Goal: Task Accomplishment & Management: Manage account settings

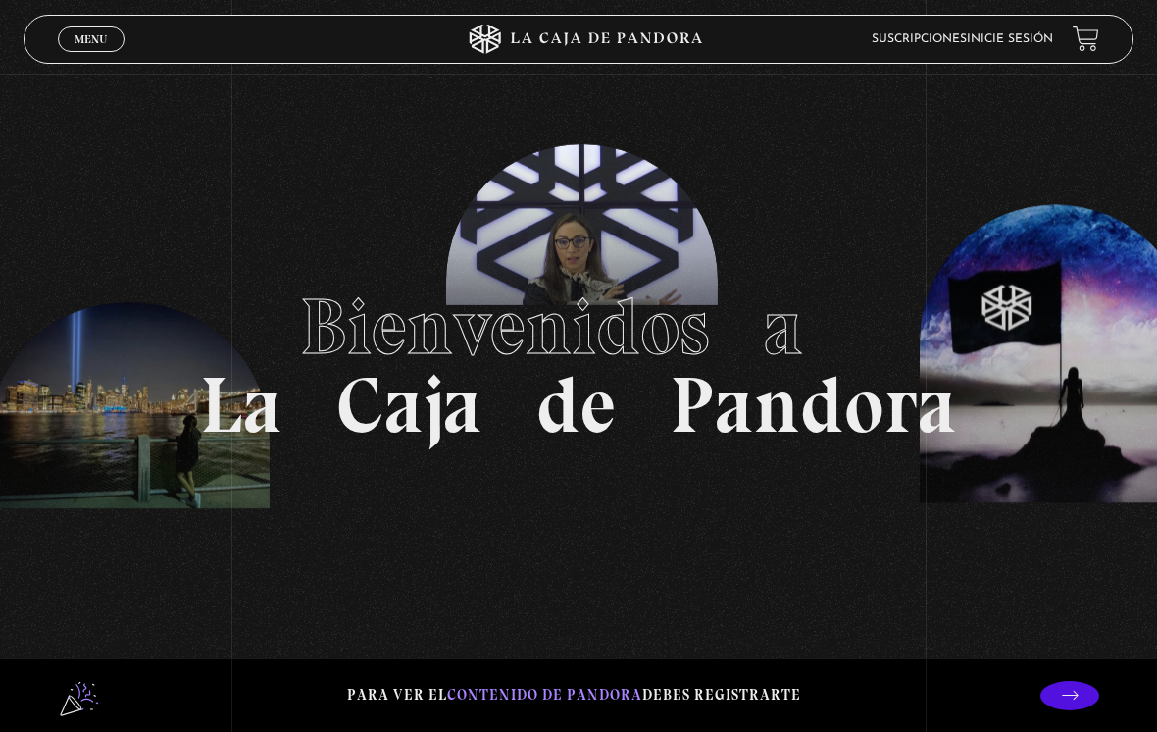
click at [82, 38] on span "Menu" at bounding box center [91, 39] width 32 height 12
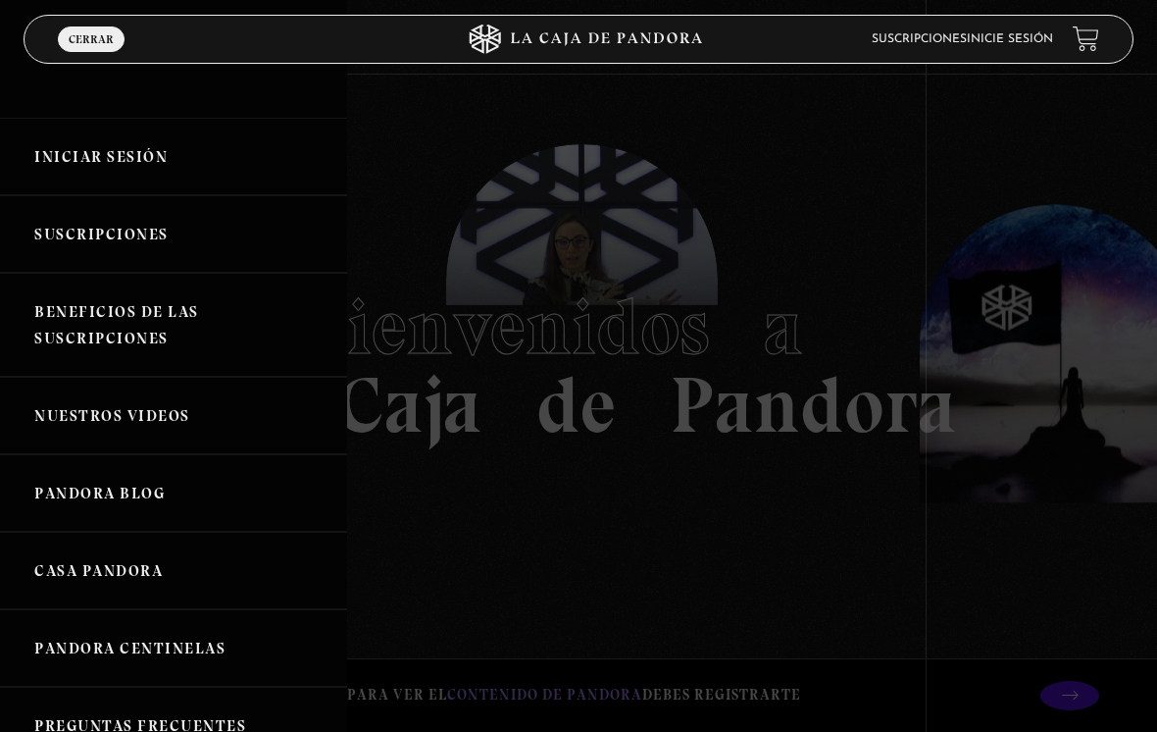
click at [179, 167] on link "Iniciar Sesión" at bounding box center [173, 156] width 347 height 77
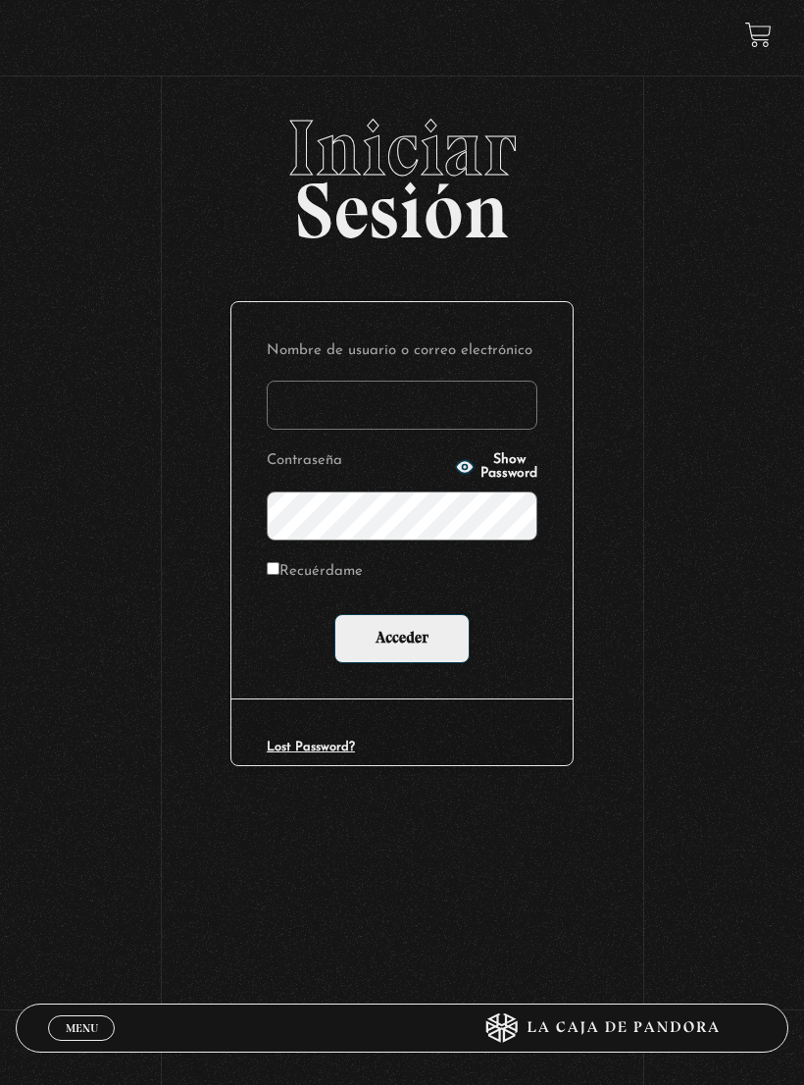
click at [422, 397] on input "Nombre de usuario o correo electrónico" at bounding box center [402, 405] width 271 height 49
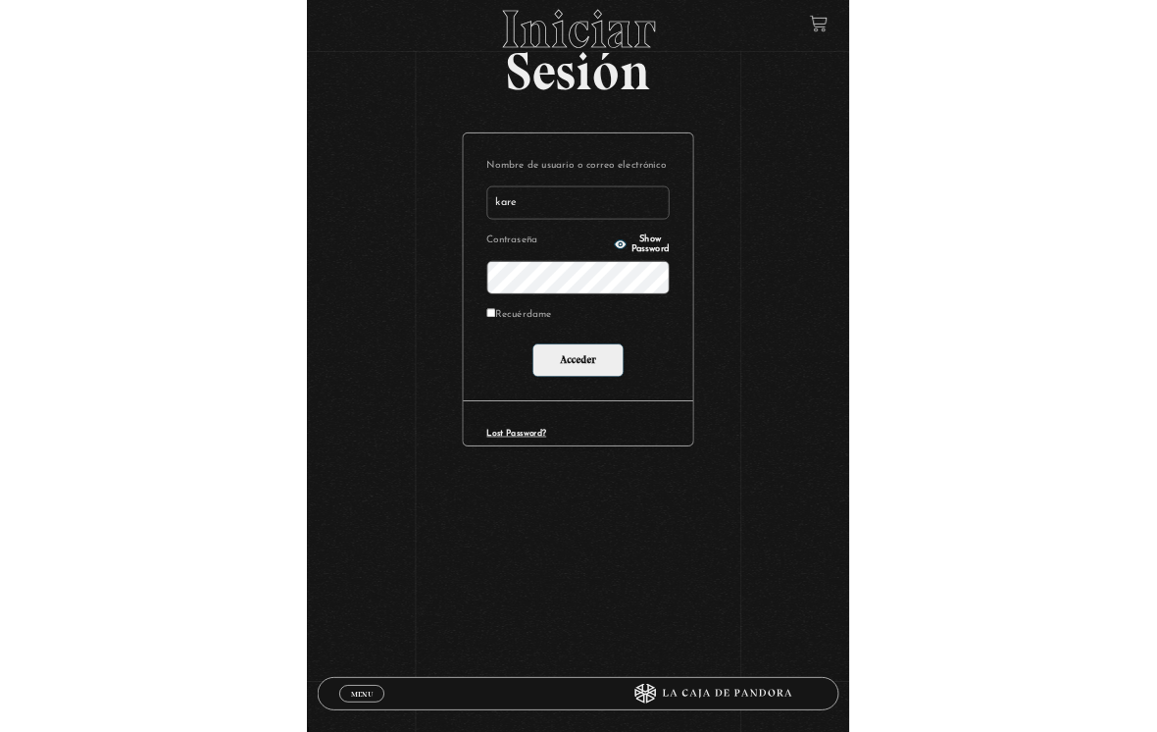
scroll to position [110, 0]
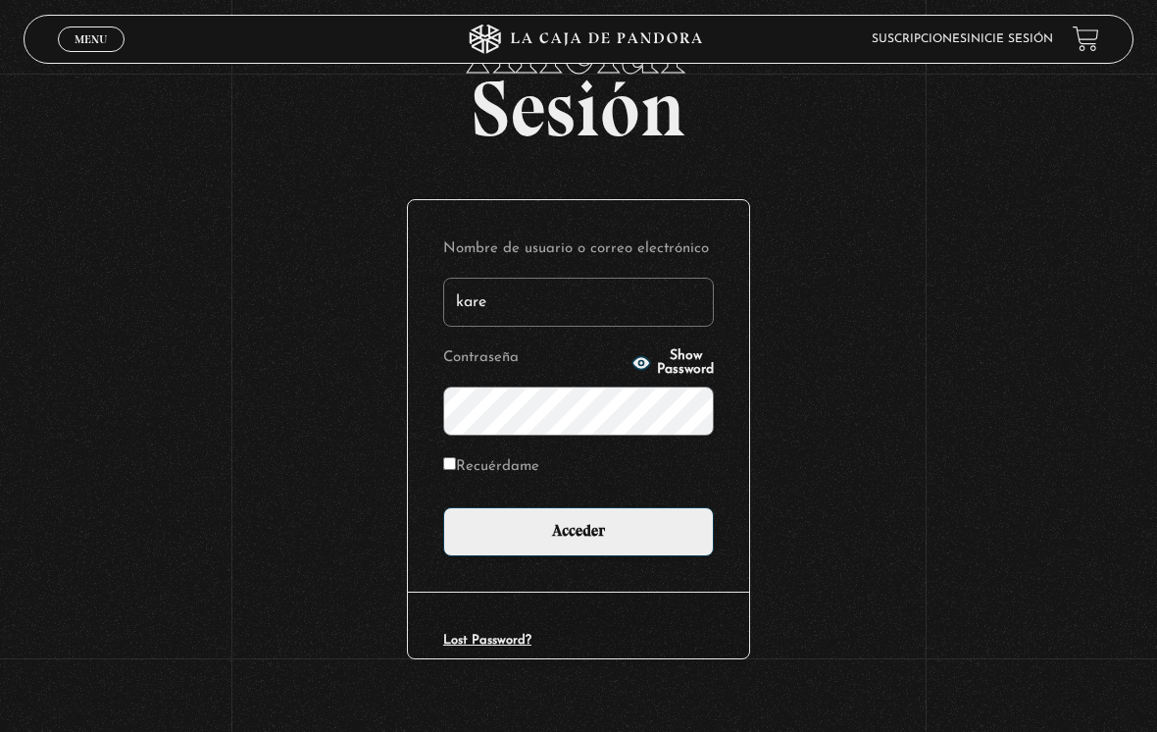
click at [517, 301] on input "kare" at bounding box center [578, 302] width 271 height 49
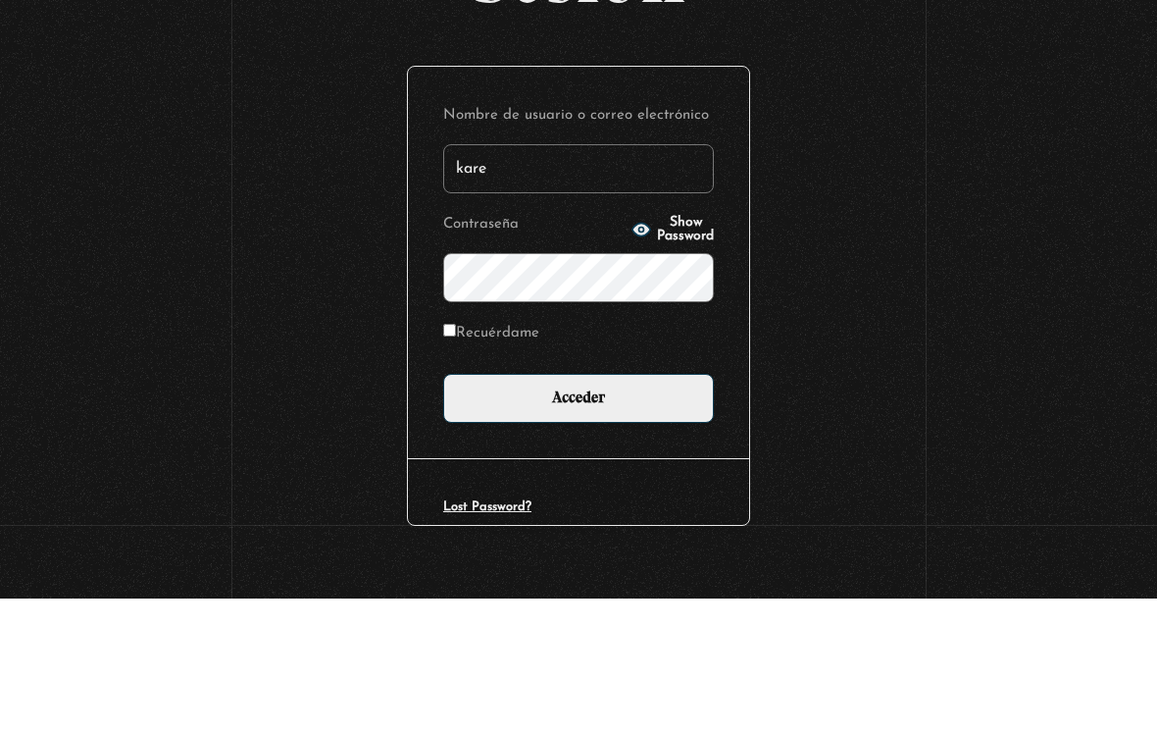
type input "karenqf@gmail.com"
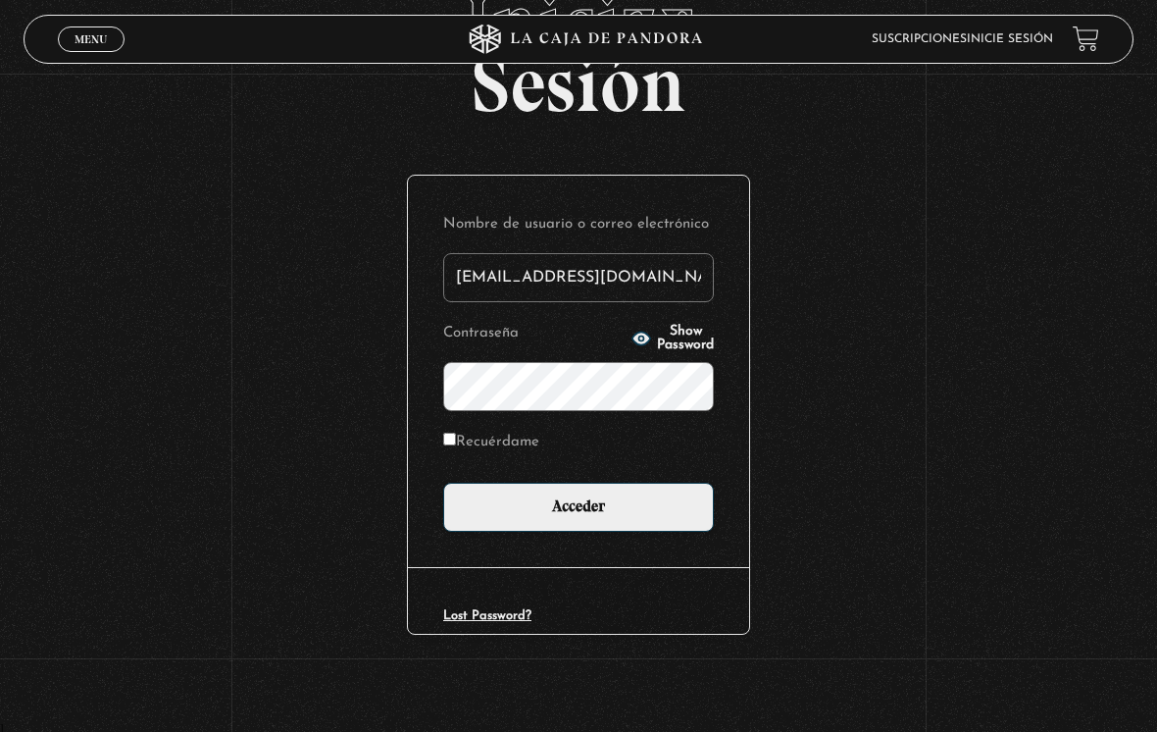
click at [456, 445] on input "Recuérdame" at bounding box center [449, 438] width 13 height 13
checkbox input "true"
click at [488, 520] on input "Acceder" at bounding box center [578, 506] width 271 height 49
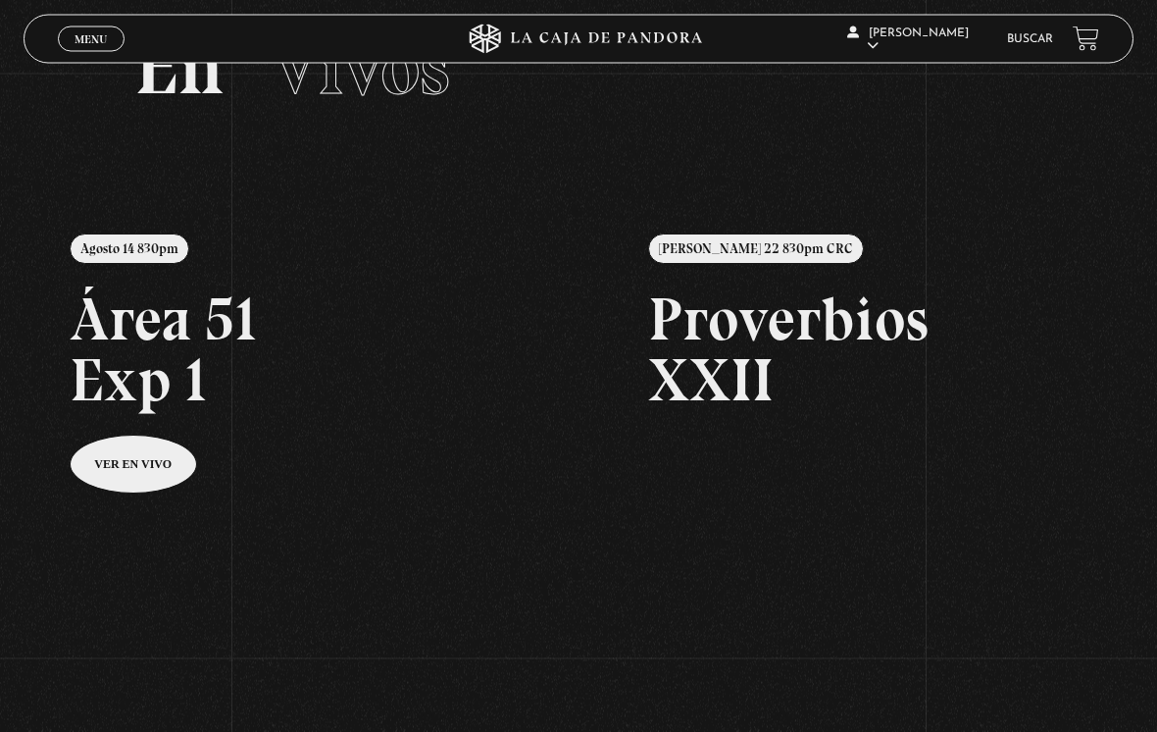
scroll to position [96, 0]
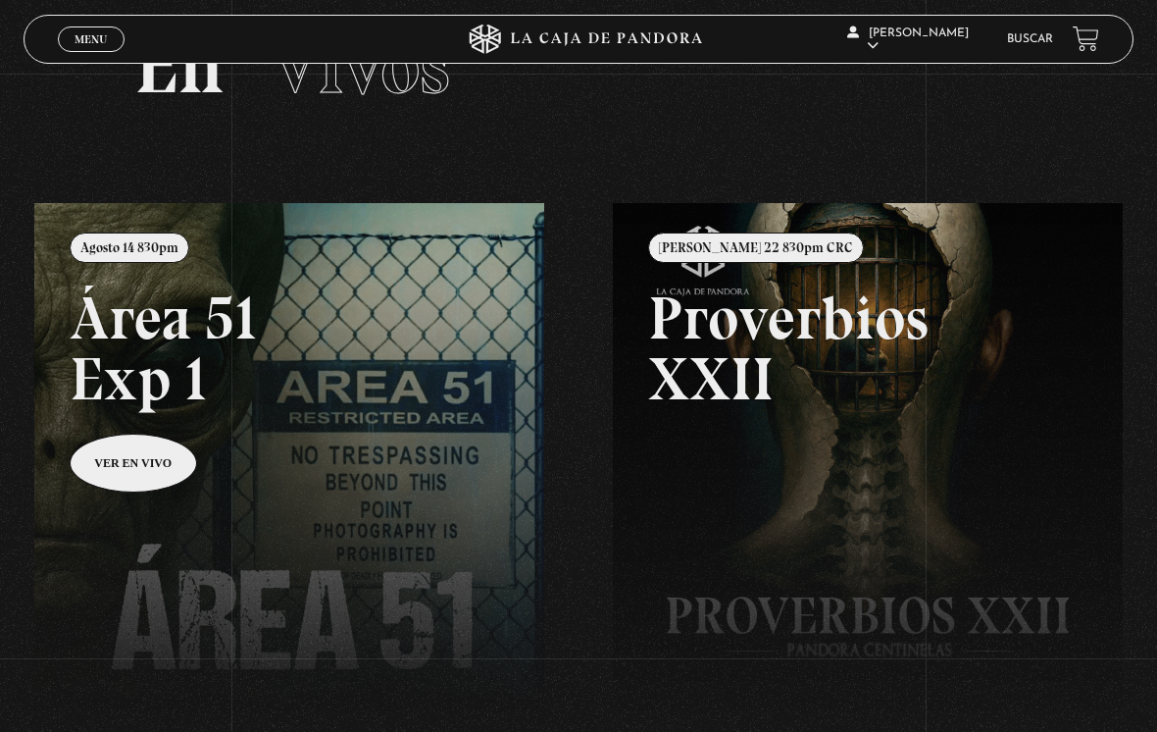
click at [130, 452] on link at bounding box center [612, 569] width 1157 height 732
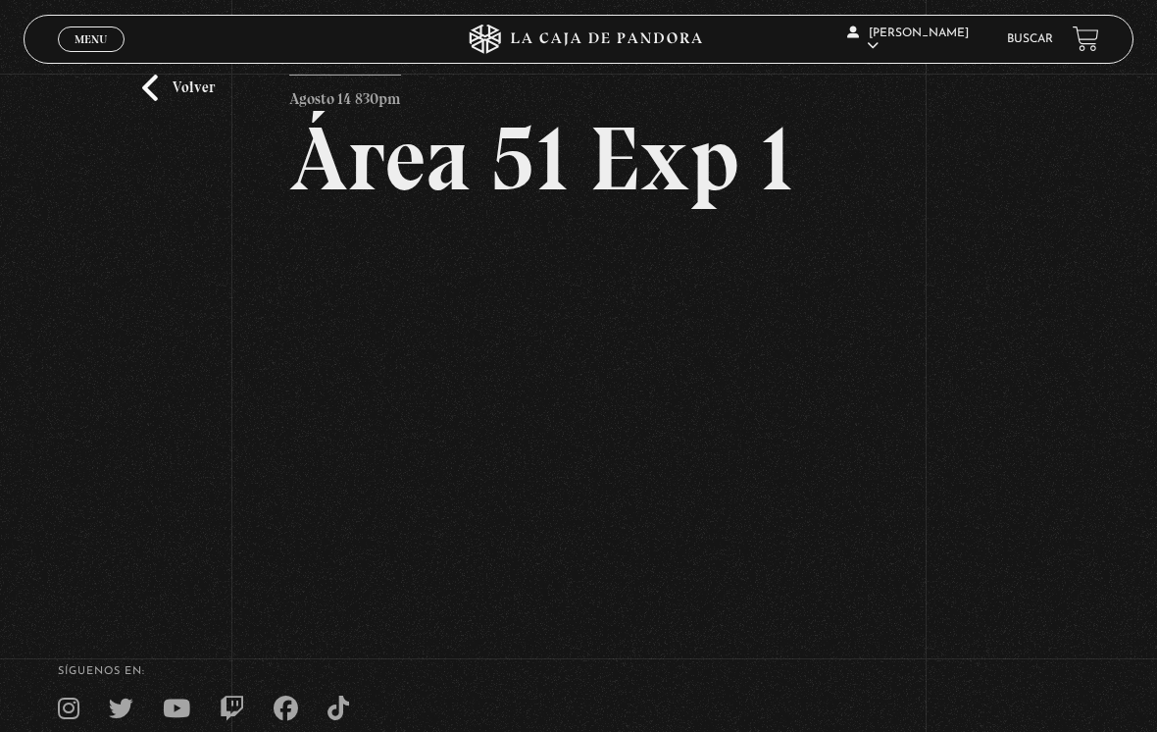
scroll to position [70, 0]
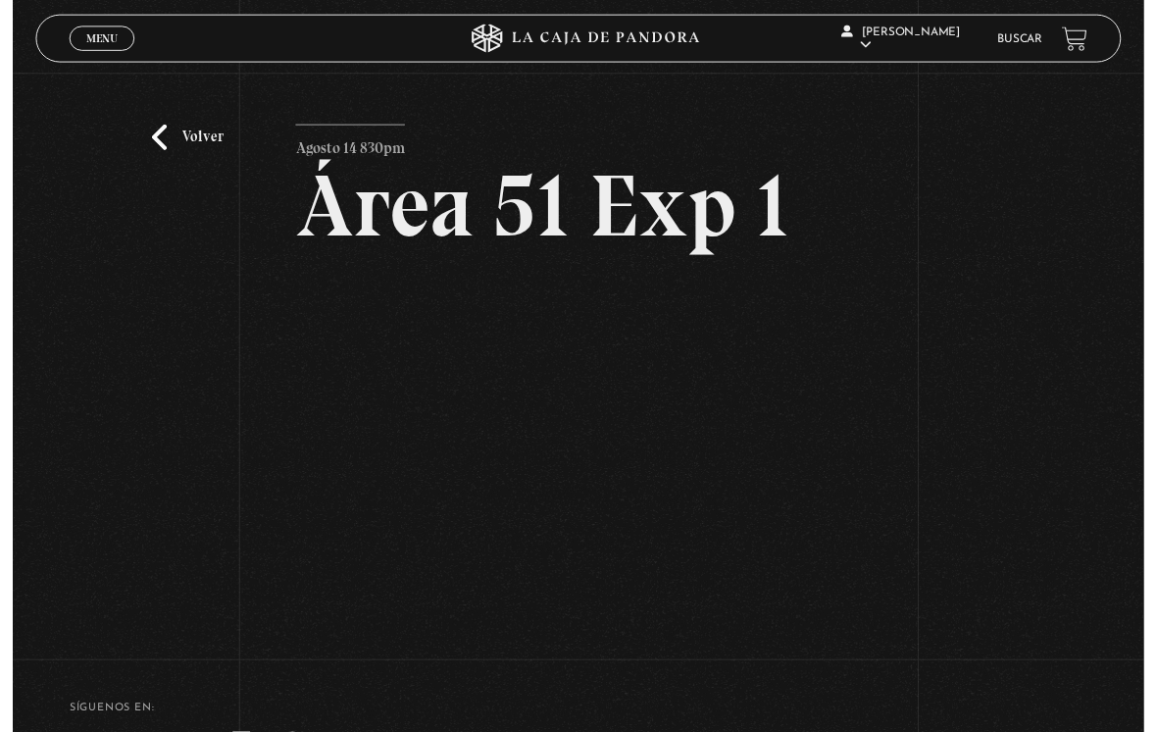
scroll to position [0, 0]
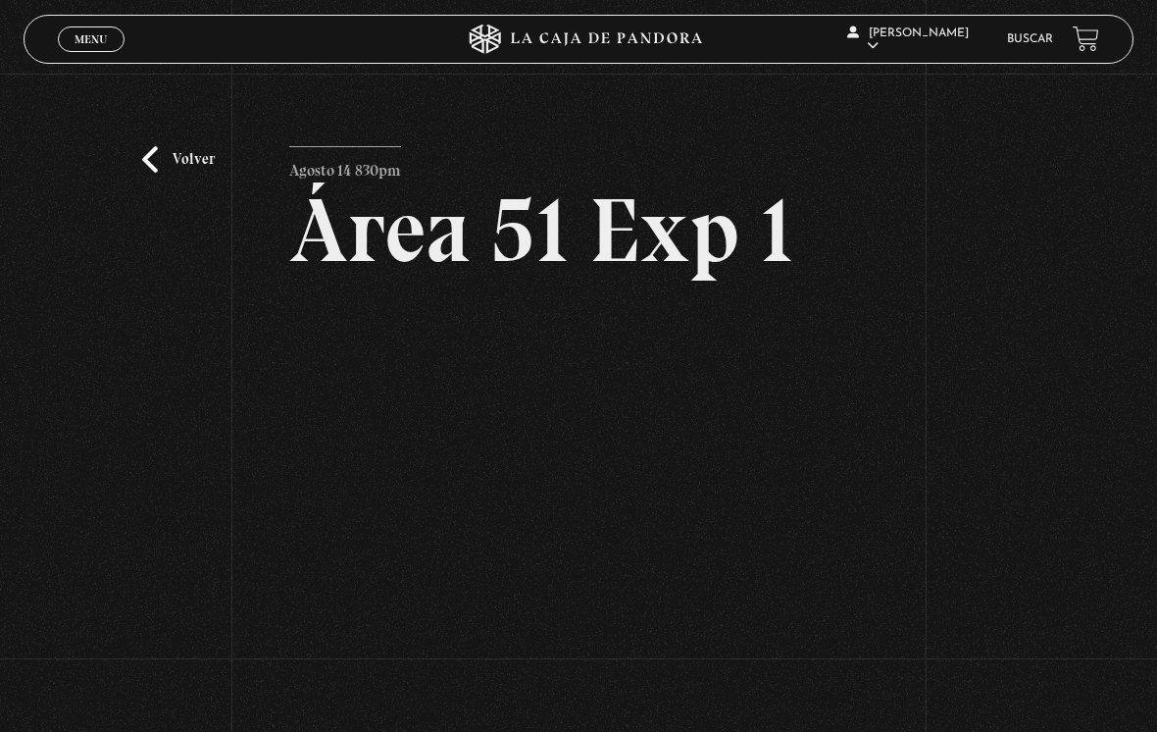
click at [593, 49] on icon at bounding box center [578, 39] width 347 height 29
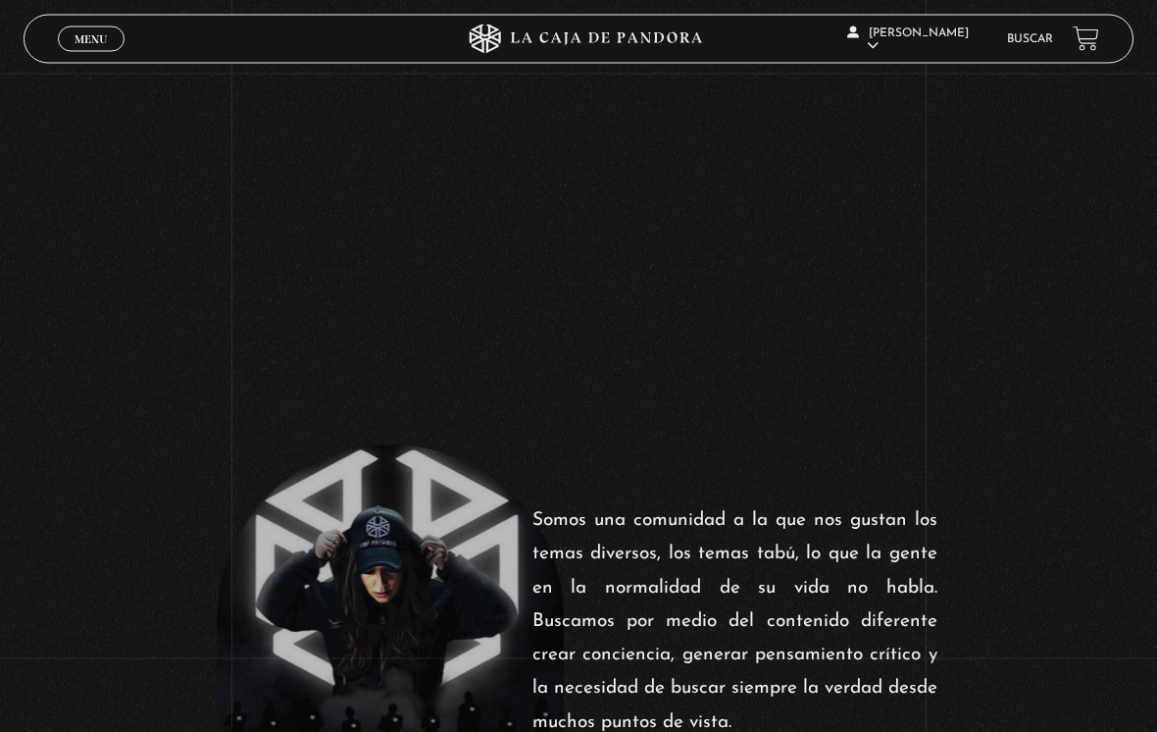
scroll to position [476, 0]
click at [89, 43] on span "Menu" at bounding box center [91, 39] width 32 height 12
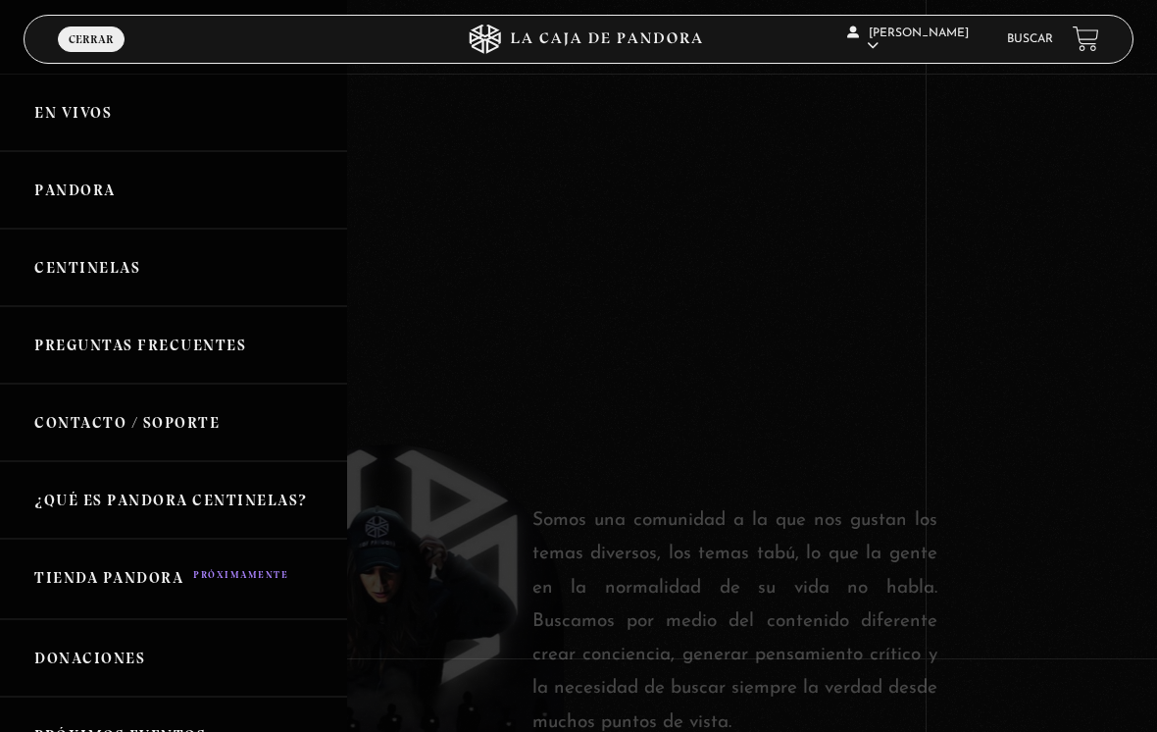
click at [54, 109] on link "En vivos" at bounding box center [173, 112] width 347 height 77
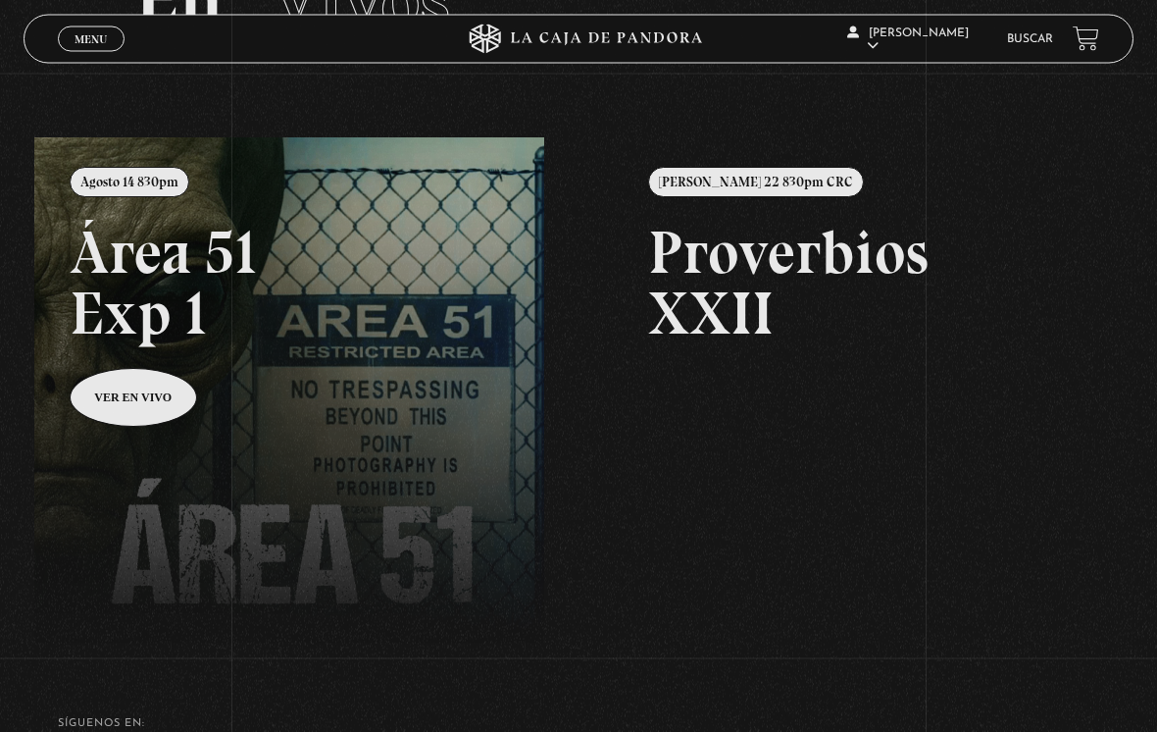
scroll to position [162, 0]
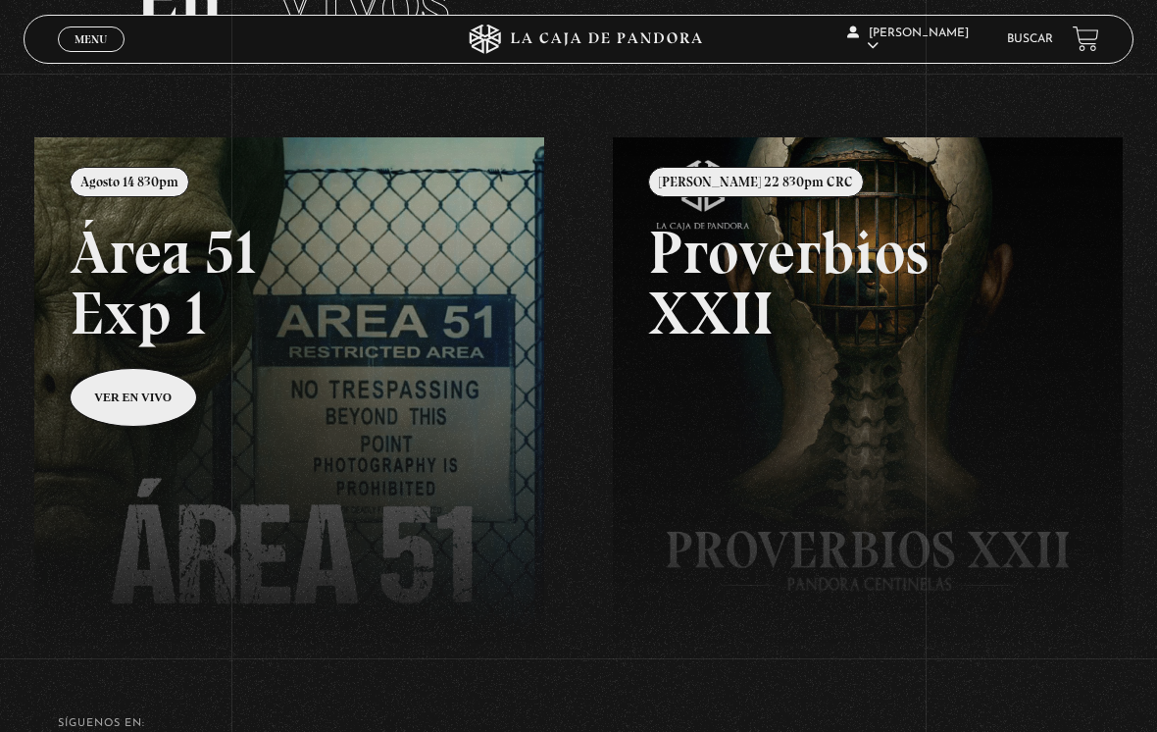
click at [104, 404] on link at bounding box center [612, 503] width 1157 height 732
